Goal: Check status: Check status

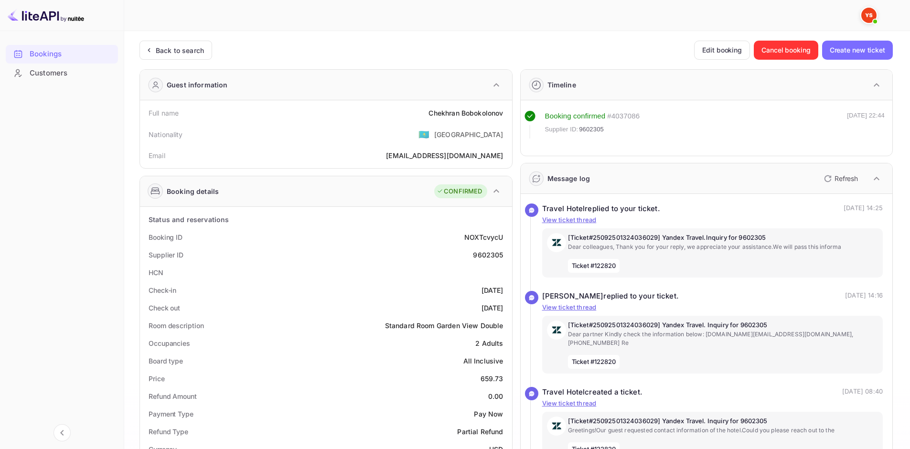
click at [491, 259] on div "9602305" at bounding box center [488, 255] width 30 height 10
click at [491, 253] on div "9602305" at bounding box center [488, 255] width 30 height 10
copy div "9602305"
click at [479, 114] on ya-tr-span "Bobokolonov" at bounding box center [482, 113] width 42 height 8
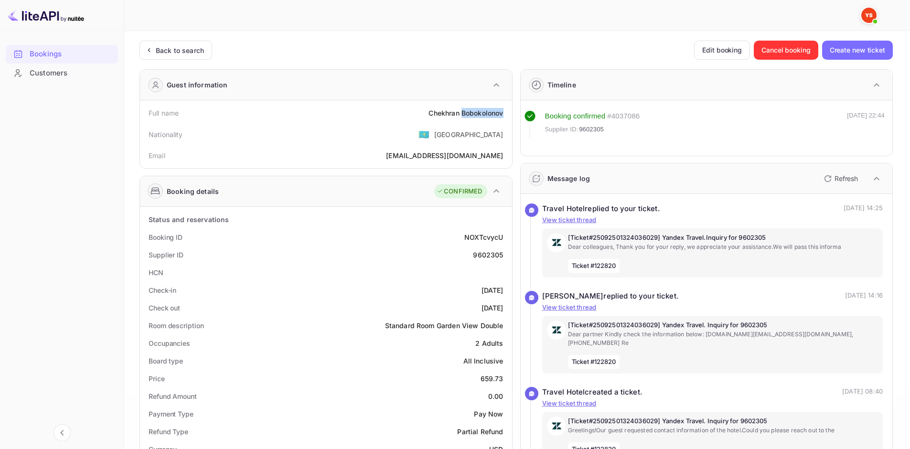
click at [479, 114] on ya-tr-span "Bobokolonov" at bounding box center [482, 113] width 42 height 8
copy div "Chekhran Bobokolonov"
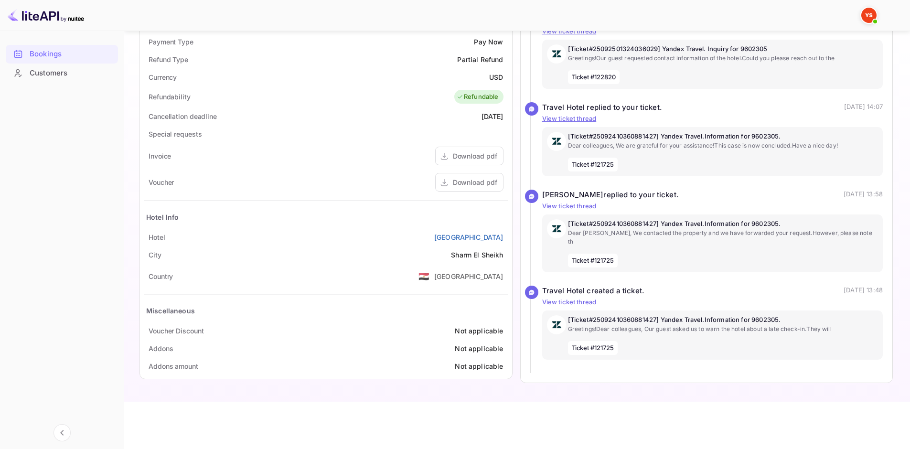
scroll to position [375, 0]
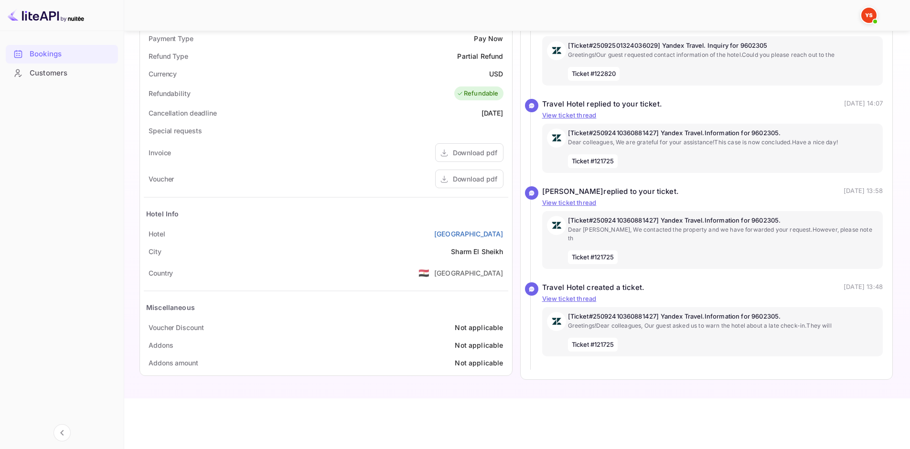
drag, startPoint x: 410, startPoint y: 233, endPoint x: 508, endPoint y: 241, distance: 97.8
click at [508, 241] on div "Hotel Falcon Naama Star Hotel" at bounding box center [326, 234] width 364 height 18
drag, startPoint x: 505, startPoint y: 235, endPoint x: 424, endPoint y: 234, distance: 81.7
click at [424, 234] on div "Hotel Falcon Naama Star Hotel" at bounding box center [326, 234] width 364 height 18
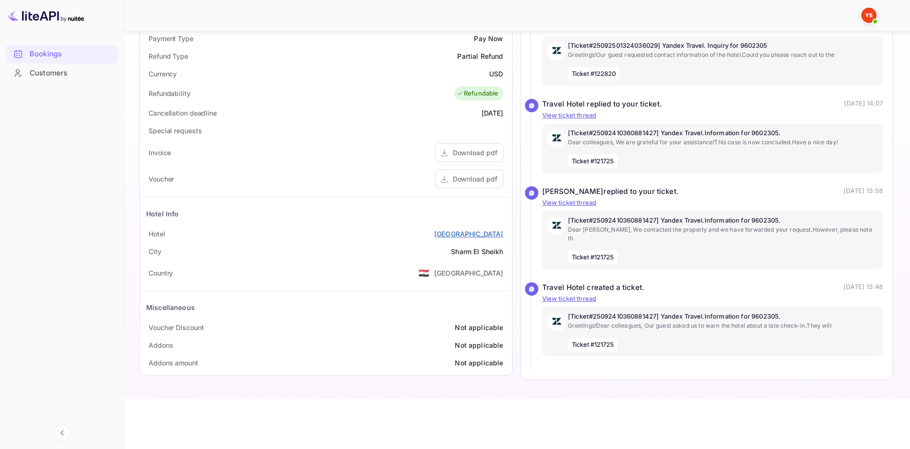
copy ya-tr-span "Falcon Naama Star Hotel"
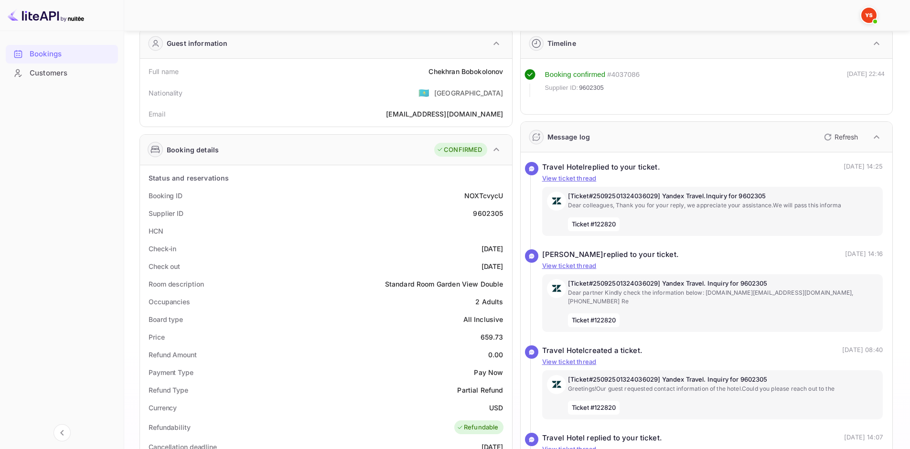
scroll to position [41, 0]
drag, startPoint x: 468, startPoint y: 250, endPoint x: 509, endPoint y: 248, distance: 40.6
click at [509, 248] on div "Status and reservations Booking ID NOXTcvycU Supplier ID 9602305 HCN Check-in 2…" at bounding box center [326, 438] width 372 height 544
click at [447, 246] on div "Check-in 2025-10-15" at bounding box center [326, 249] width 364 height 18
drag, startPoint x: 463, startPoint y: 245, endPoint x: 506, endPoint y: 250, distance: 43.2
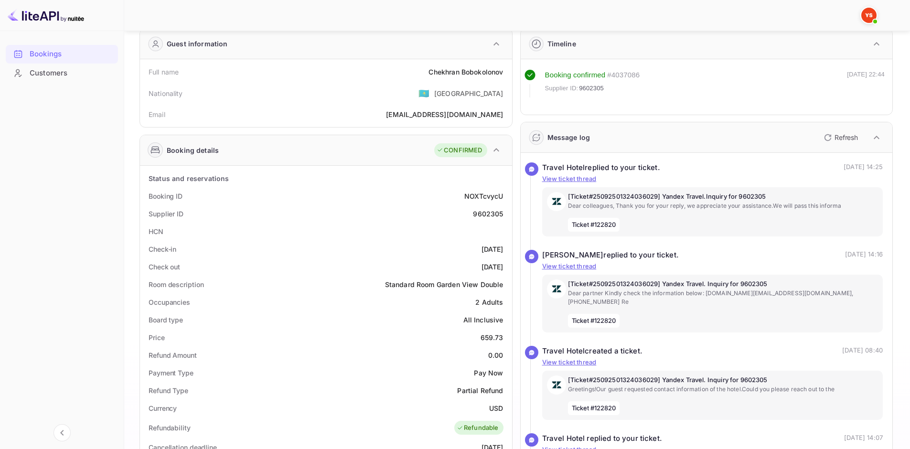
click at [506, 250] on div "Check-in 2025-10-15" at bounding box center [326, 249] width 364 height 18
copy div "2025-10-15"
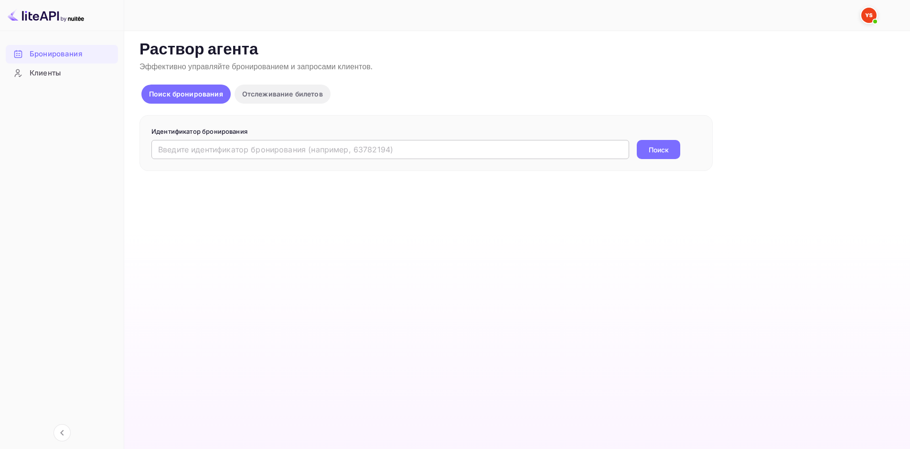
click at [304, 151] on input "text" at bounding box center [390, 149] width 478 height 19
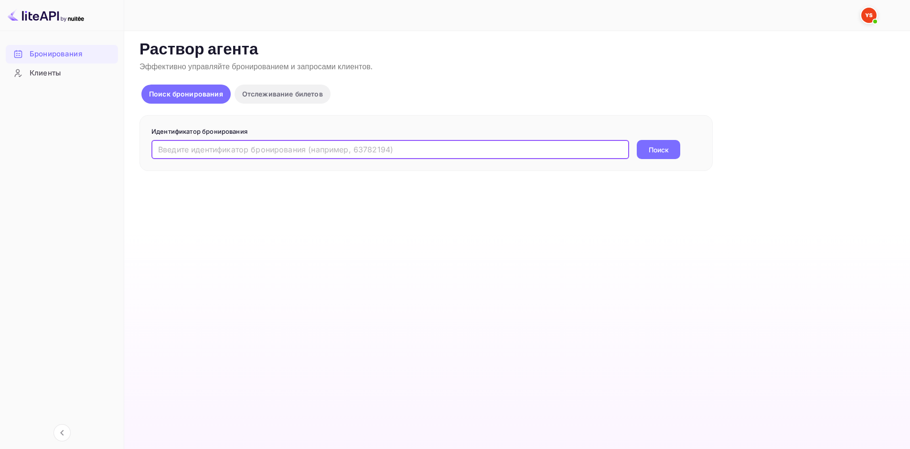
paste input "9336751"
type input "9336751"
click at [666, 154] on ya-tr-span "Поиск" at bounding box center [659, 150] width 20 height 10
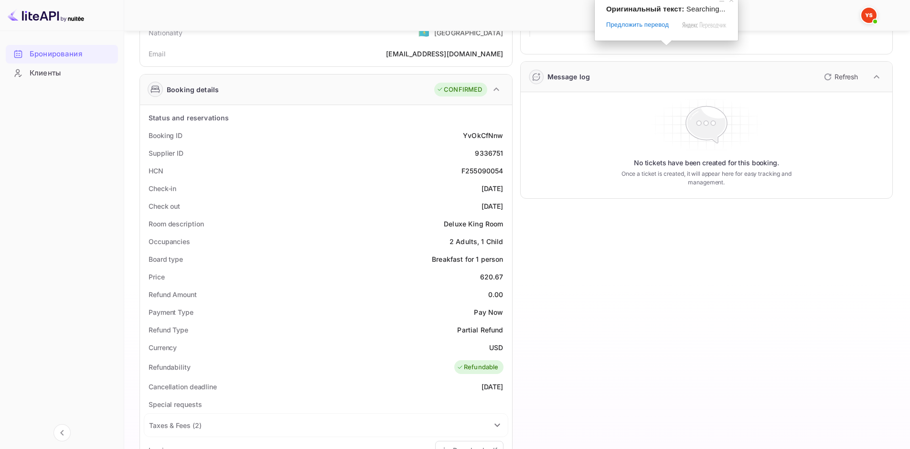
scroll to position [143, 0]
